Goal: Task Accomplishment & Management: Manage account settings

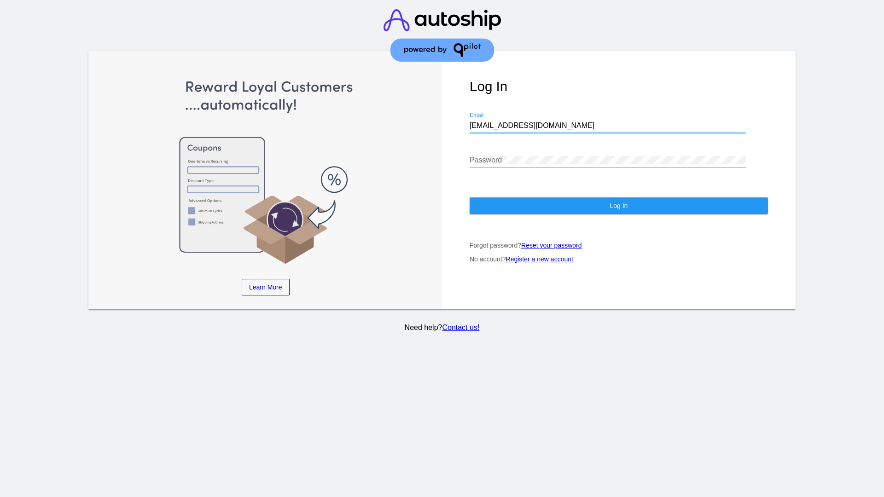
type input "[EMAIL_ADDRESS][DOMAIN_NAME]"
click at [618, 206] on span "Log In" at bounding box center [618, 205] width 18 height 7
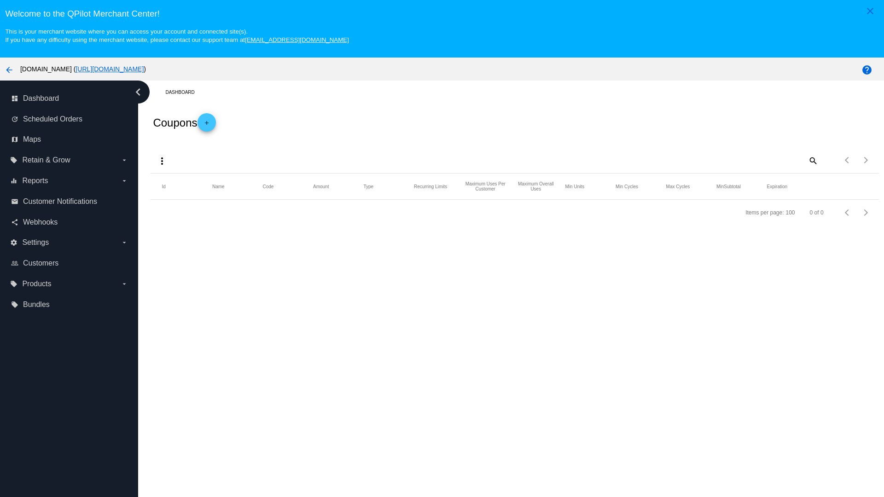
click at [162, 161] on mat-icon "more_vert" at bounding box center [161, 161] width 11 height 11
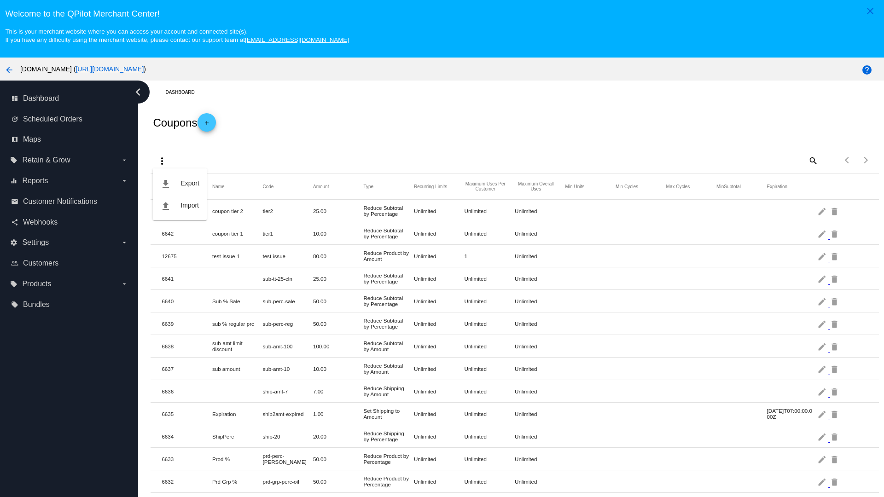
click at [179, 205] on button "file_upload Import" at bounding box center [179, 205] width 53 height 22
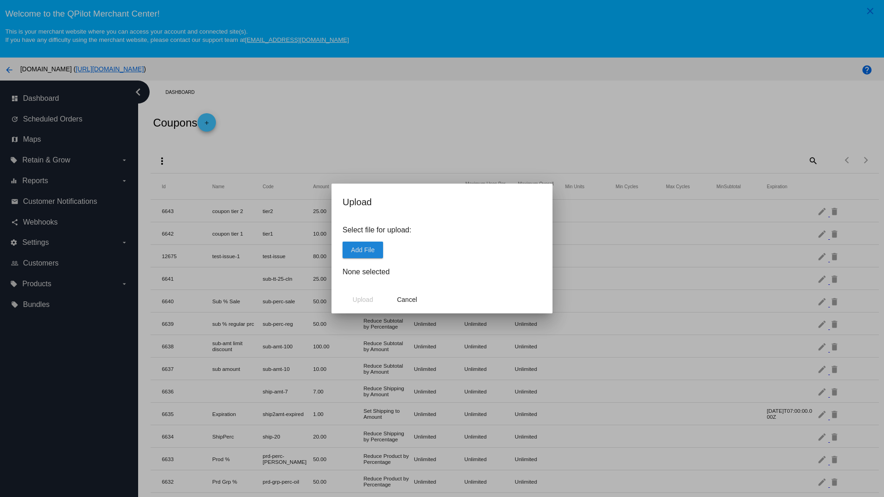
click at [363, 249] on span "Add File" at bounding box center [362, 249] width 23 height 7
click at [363, 300] on span "Upload" at bounding box center [363, 299] width 20 height 7
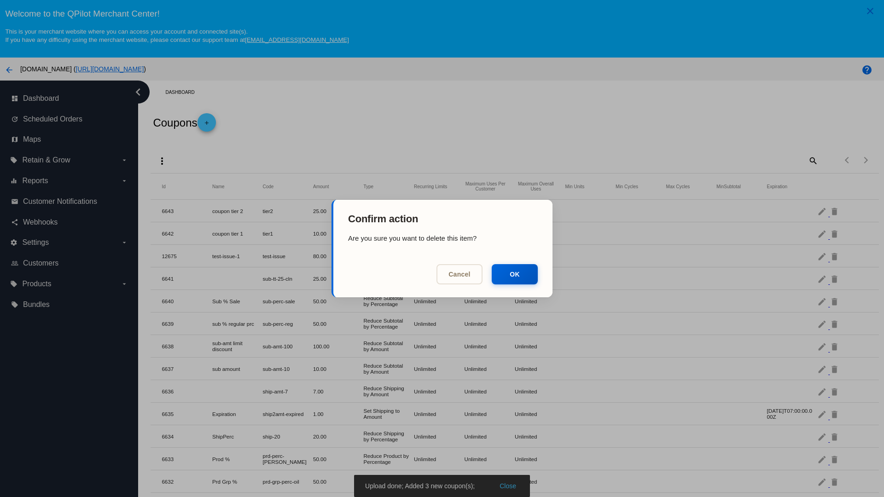
scroll to position [380, 0]
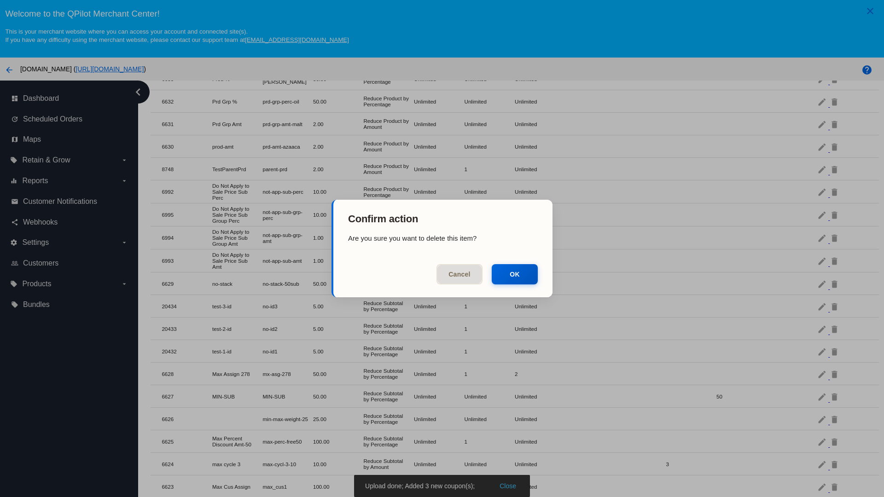
click at [515, 274] on button "OK" at bounding box center [515, 274] width 46 height 20
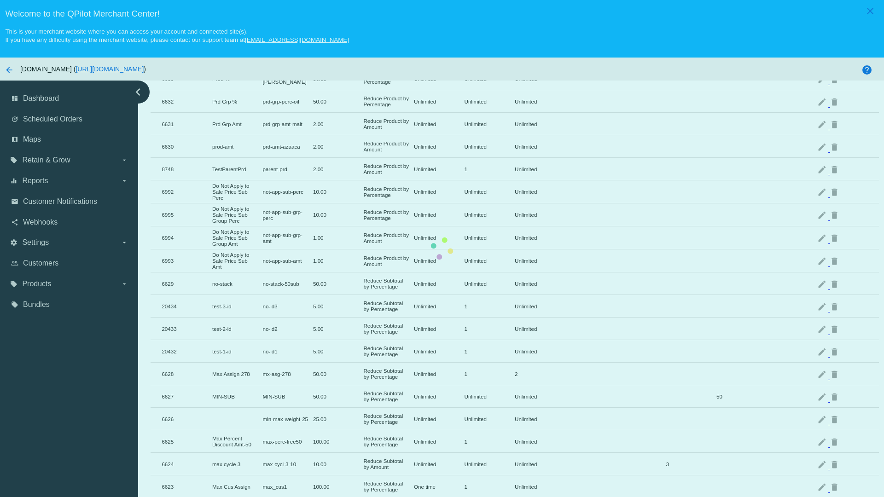
click at [835, 322] on mat-icon "delete" at bounding box center [834, 329] width 11 height 14
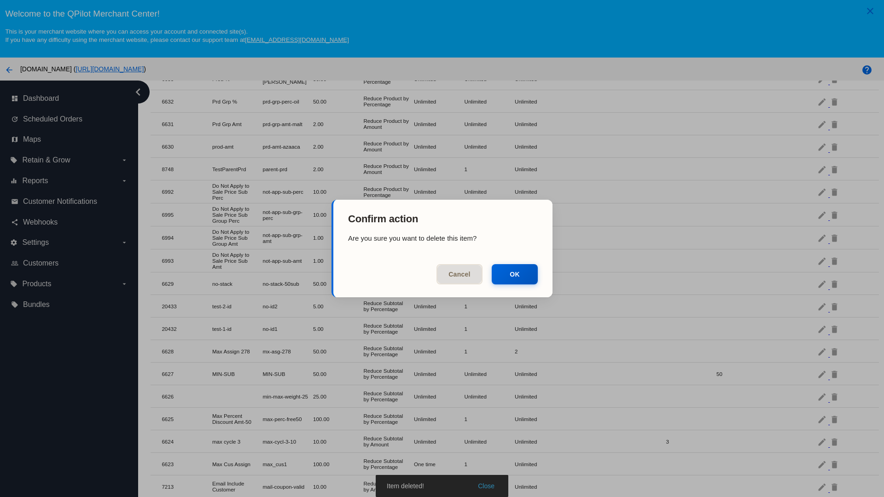
click at [515, 274] on button "OK" at bounding box center [515, 274] width 46 height 20
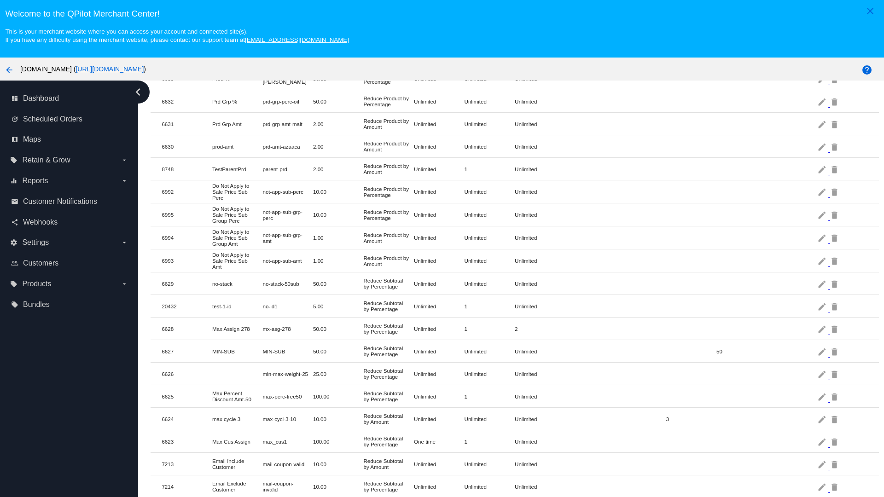
click at [835, 306] on mat-icon "delete" at bounding box center [834, 306] width 11 height 14
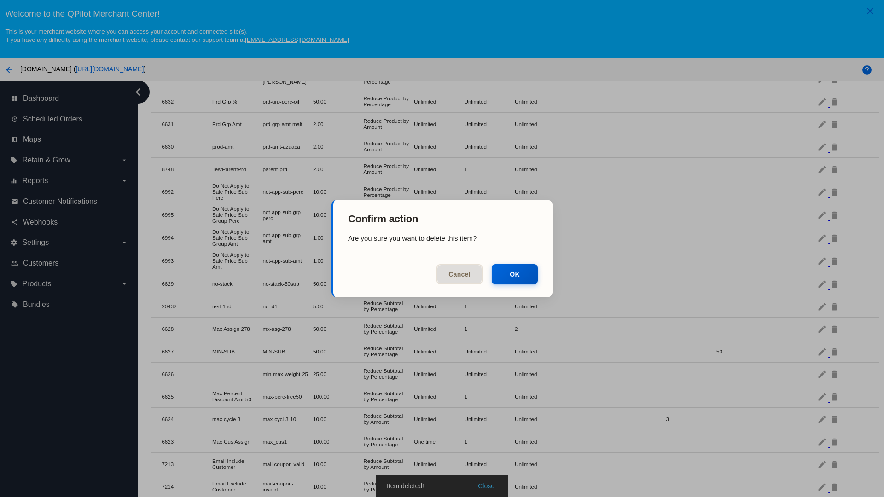
click at [515, 274] on button "OK" at bounding box center [515, 274] width 46 height 20
